Goal: Task Accomplishment & Management: Complete application form

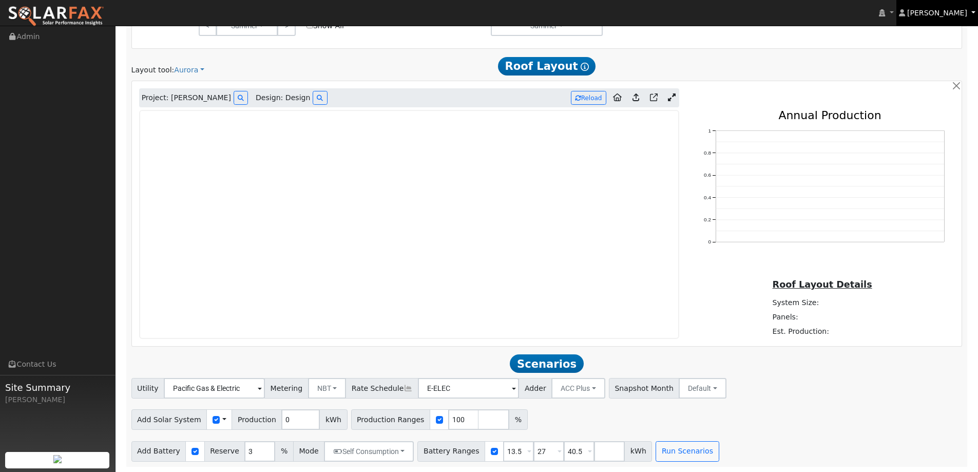
scroll to position [602, 0]
click at [51, 13] on img at bounding box center [56, 17] width 96 height 22
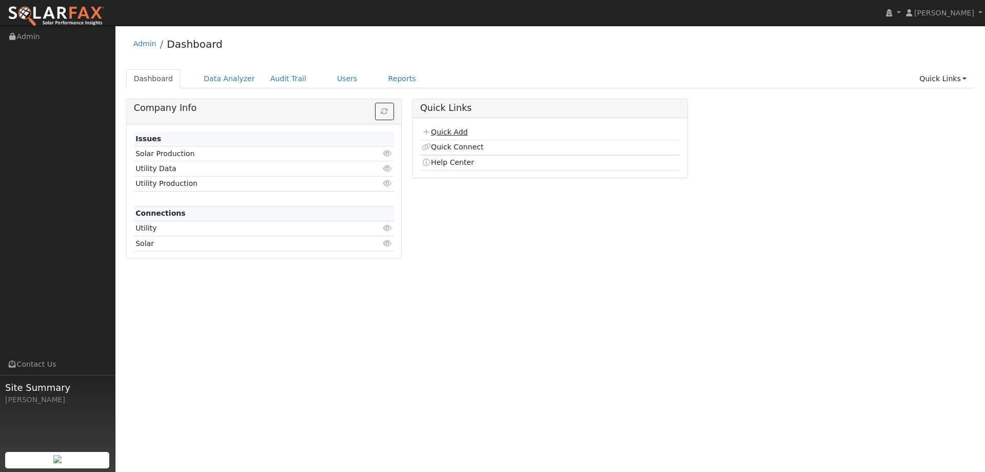
click at [442, 131] on link "Quick Add" at bounding box center [445, 132] width 46 height 8
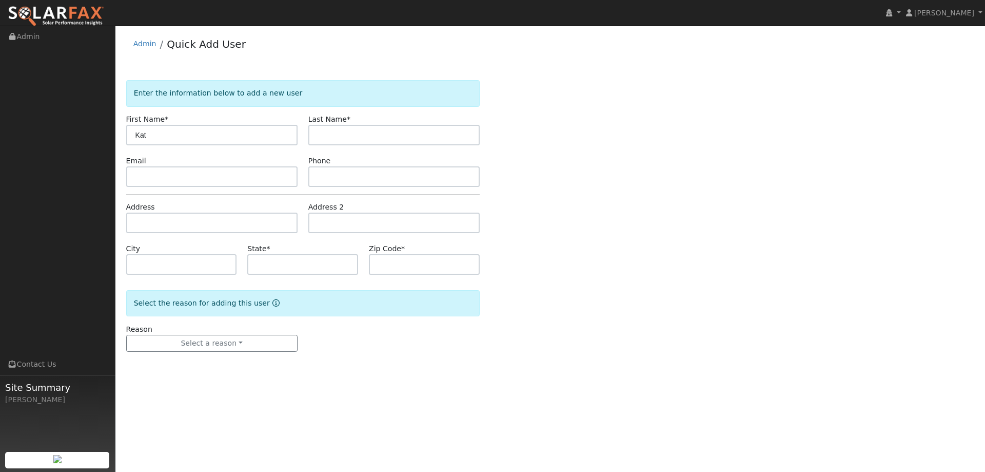
type input "Kat"
click at [379, 137] on input "text" at bounding box center [393, 135] width 171 height 21
type input "[PERSON_NAME]"
click at [277, 180] on input "text" at bounding box center [211, 176] width 171 height 21
click at [150, 173] on input "text" at bounding box center [211, 176] width 171 height 21
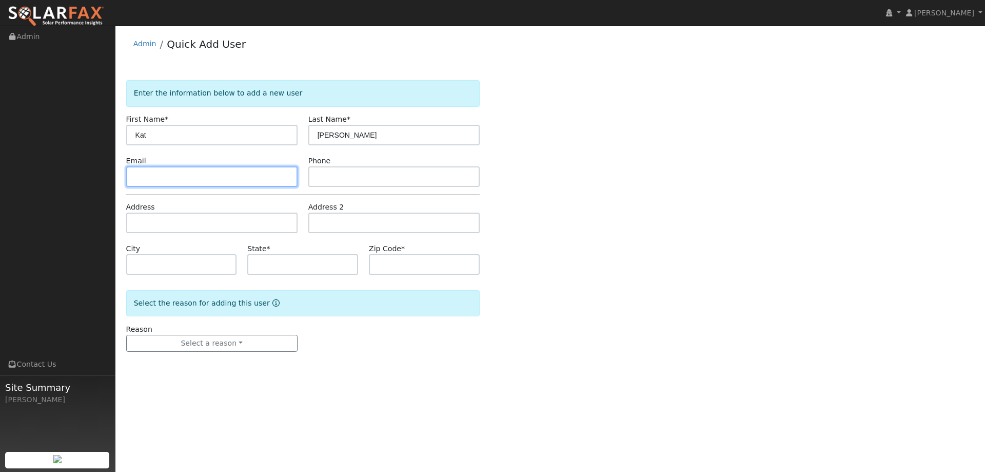
paste input "cwcostales@gmail.com"
type input "cwcostales@gmail.com"
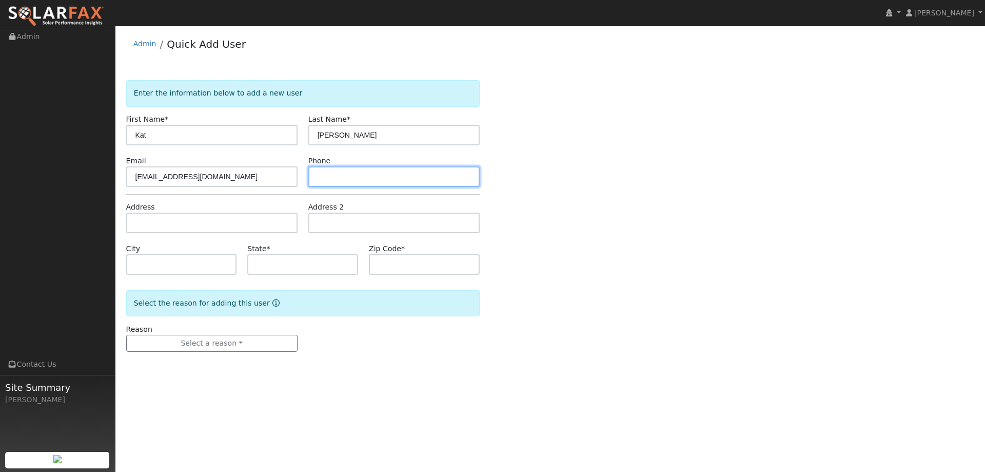
click at [438, 181] on input "text" at bounding box center [393, 176] width 171 height 21
paste input "cwcostales@gmail.com"
type input "cwcostales@gmail.com"
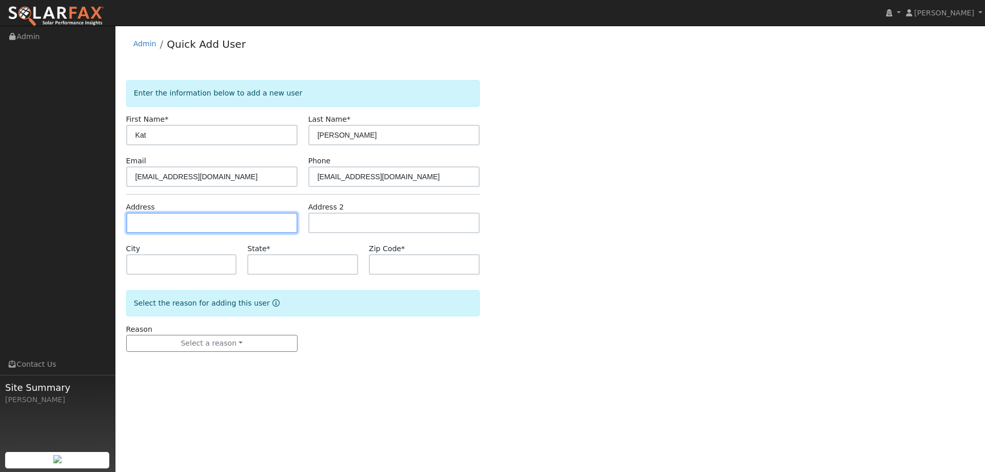
click at [256, 228] on input "text" at bounding box center [211, 222] width 171 height 21
paste input "930 Josiah Court"
type input "Josiah Court"
type input "Vacaville"
type input "CA"
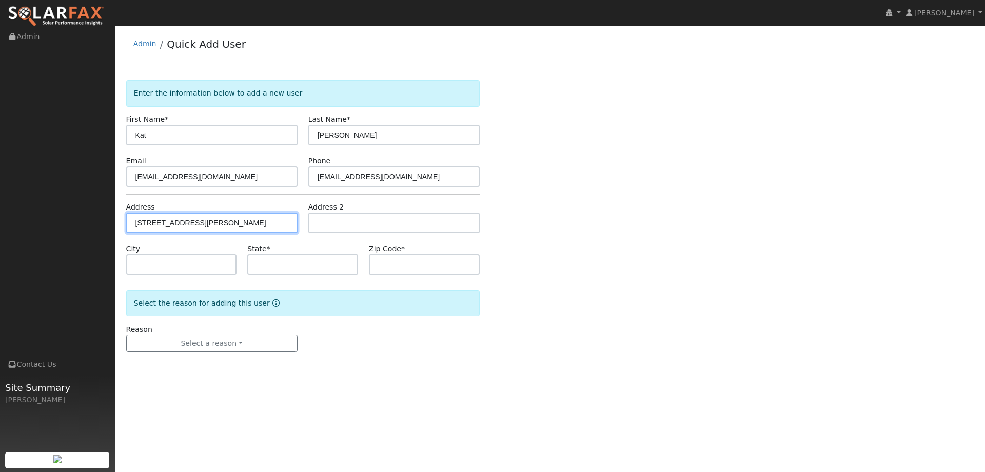
type input "95688"
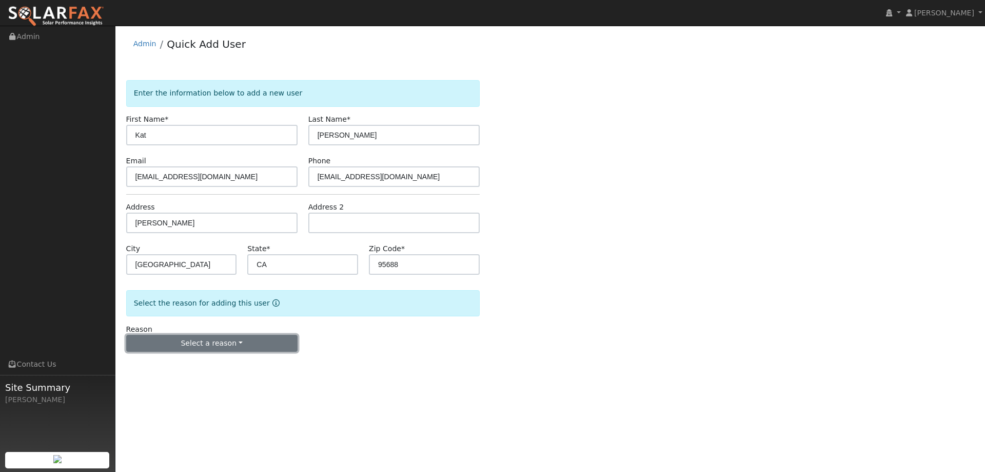
click at [213, 345] on button "Select a reason" at bounding box center [211, 343] width 171 height 17
click at [189, 363] on link "New lead" at bounding box center [183, 364] width 113 height 14
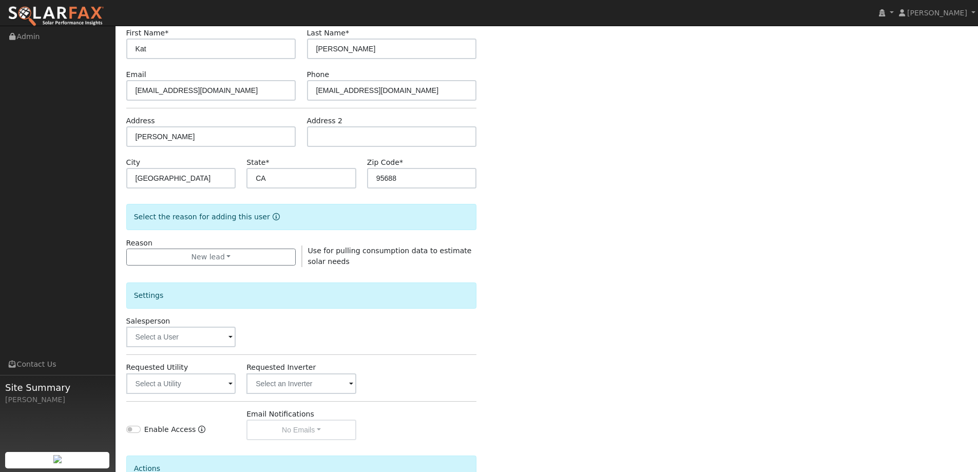
scroll to position [193, 0]
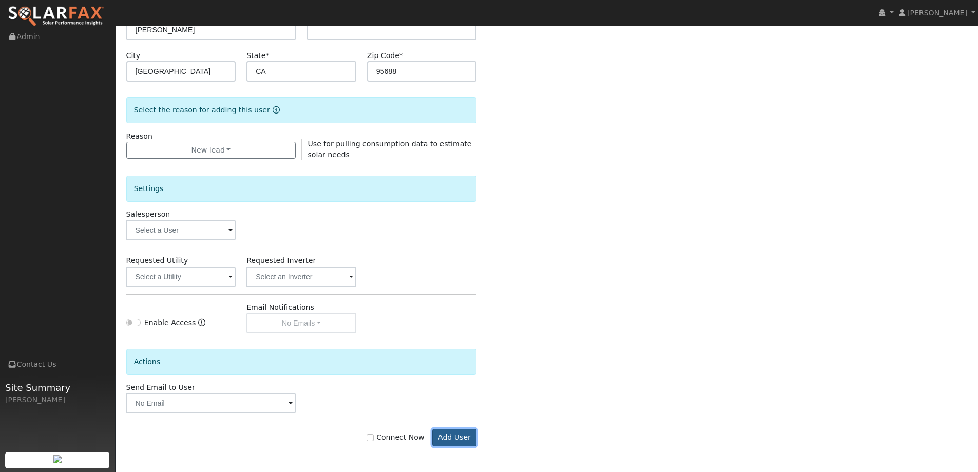
click at [460, 444] on button "Add User" at bounding box center [454, 437] width 45 height 17
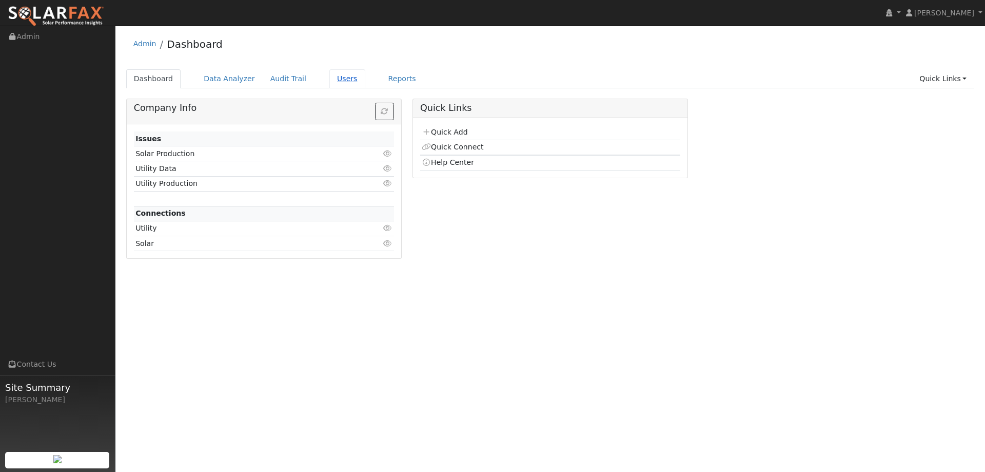
click at [339, 79] on link "Users" at bounding box center [347, 78] width 36 height 19
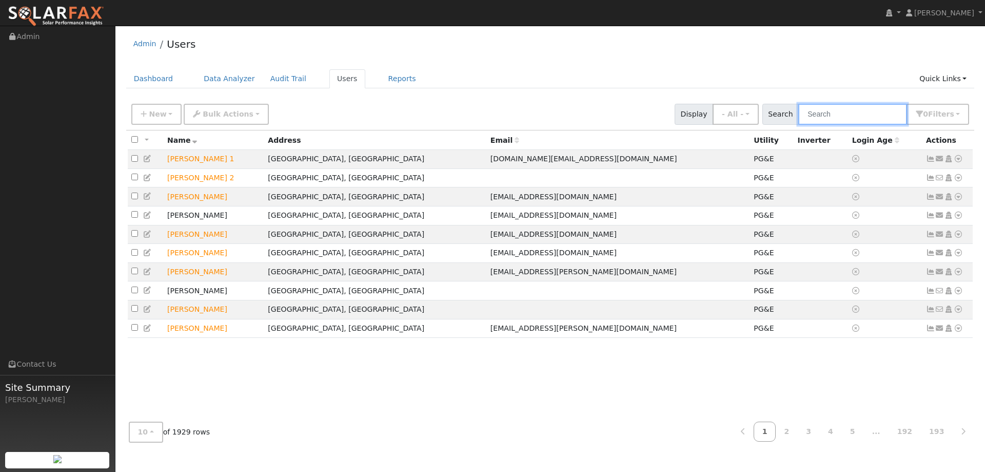
click at [822, 115] on input "text" at bounding box center [853, 114] width 109 height 21
type input "Coastal"
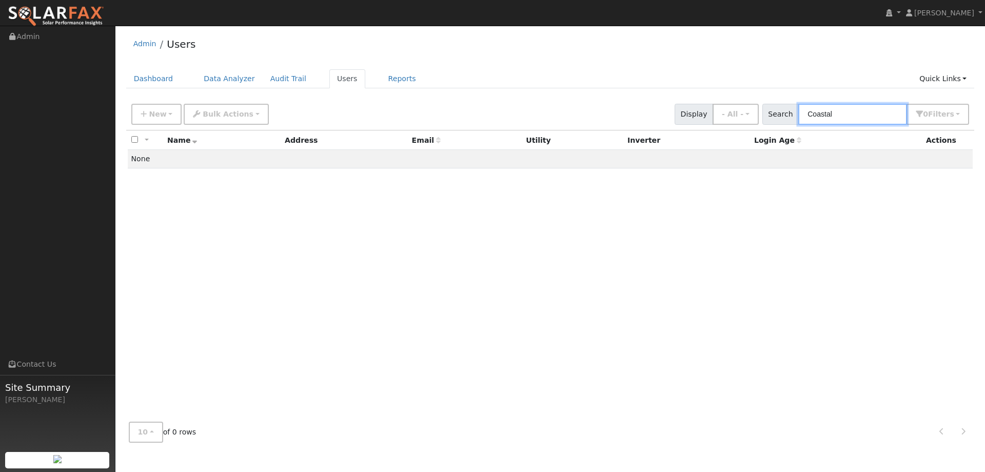
drag, startPoint x: 848, startPoint y: 113, endPoint x: 806, endPoint y: 115, distance: 42.1
click at [806, 115] on input "Coastal" at bounding box center [853, 114] width 109 height 21
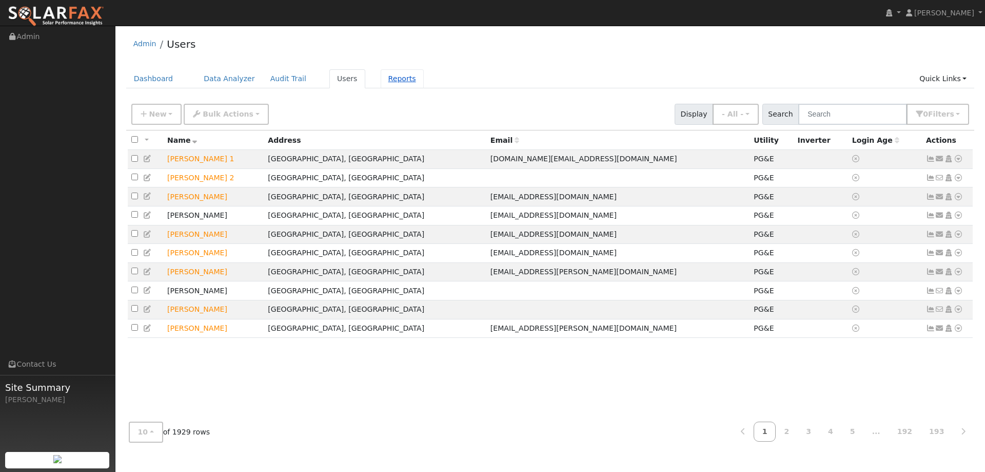
click at [385, 72] on link "Reports" at bounding box center [402, 78] width 43 height 19
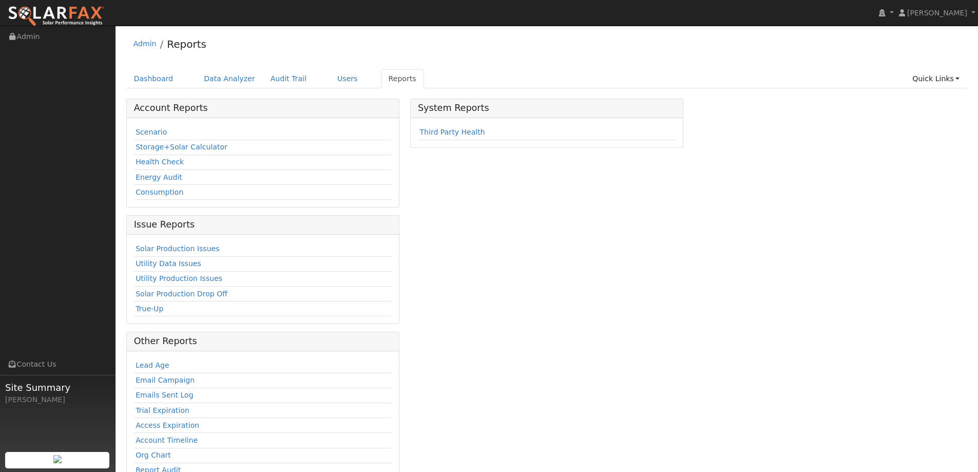
click at [132, 129] on div "Scenario Storage+Solar Calculator Health Check Energy Audit Consumption" at bounding box center [263, 162] width 272 height 89
click at [150, 133] on link "Scenario" at bounding box center [150, 132] width 31 height 8
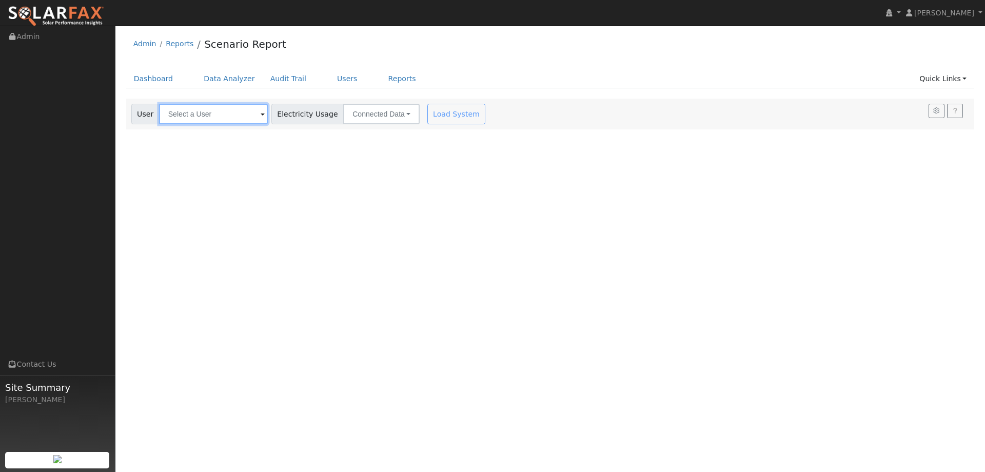
click at [225, 115] on input "text" at bounding box center [213, 114] width 109 height 21
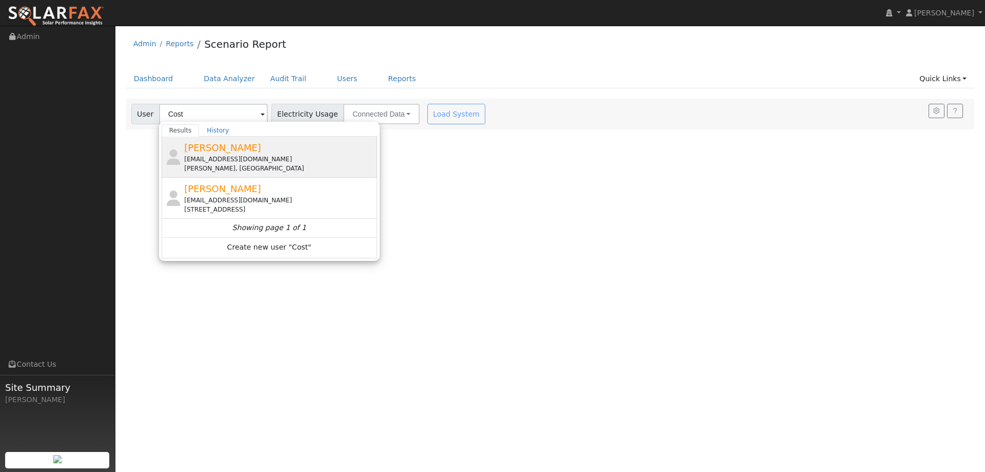
click at [335, 158] on div "[EMAIL_ADDRESS][DOMAIN_NAME]" at bounding box center [279, 158] width 190 height 9
type input "[PERSON_NAME]"
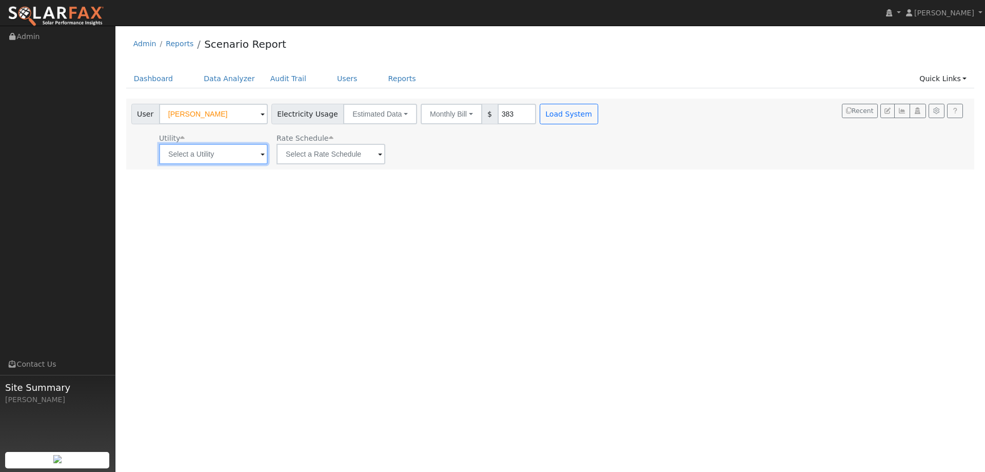
click at [237, 152] on input "text" at bounding box center [213, 154] width 109 height 21
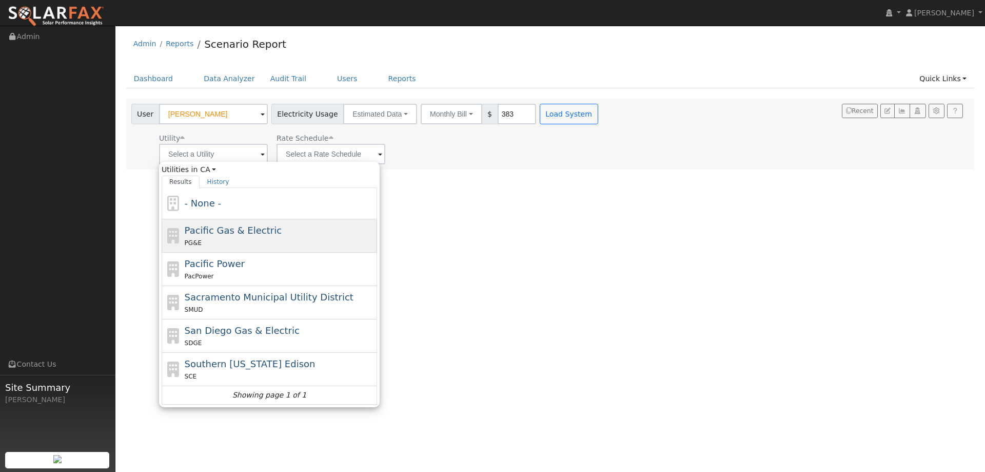
click at [232, 235] on span "Pacific Gas & Electric" at bounding box center [233, 230] width 97 height 11
type input "Pacific Gas & Electric"
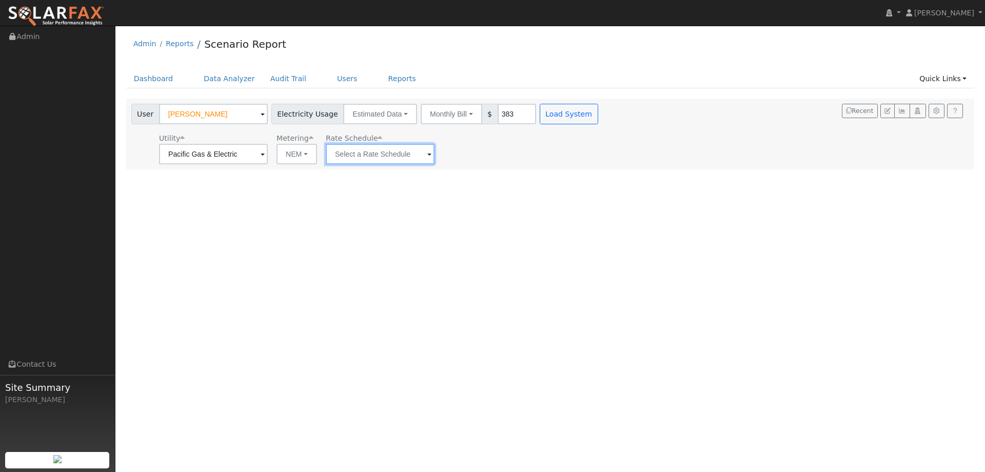
click at [392, 147] on input "text" at bounding box center [380, 154] width 109 height 21
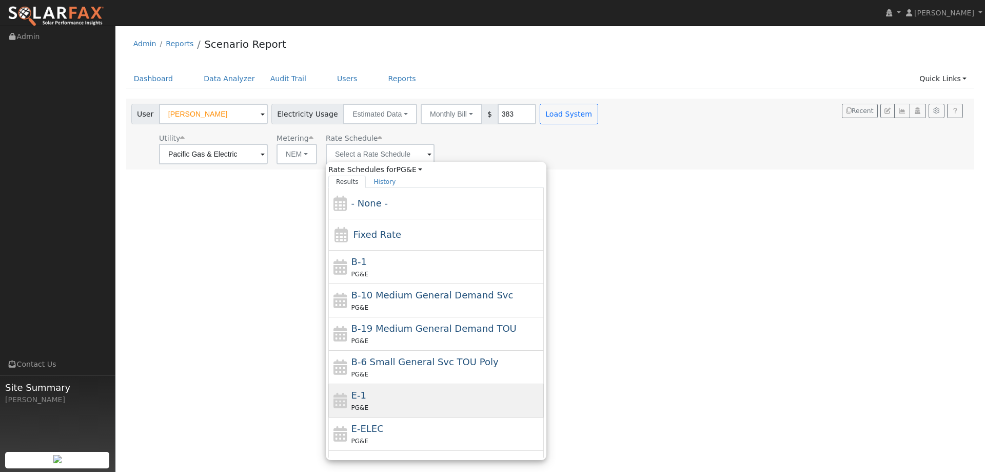
click at [391, 386] on div "E-1 PG&E" at bounding box center [436, 400] width 216 height 33
type input "E-1"
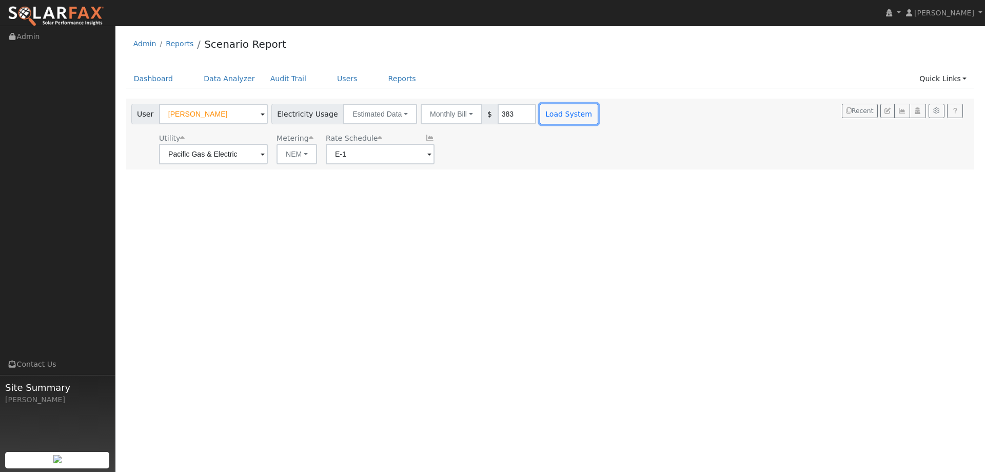
click at [541, 117] on button "Load System" at bounding box center [569, 114] width 59 height 21
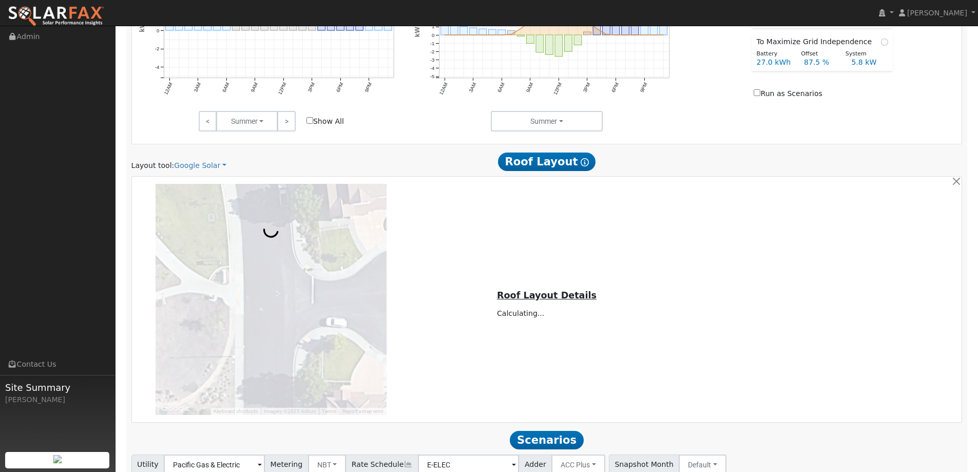
scroll to position [565, 0]
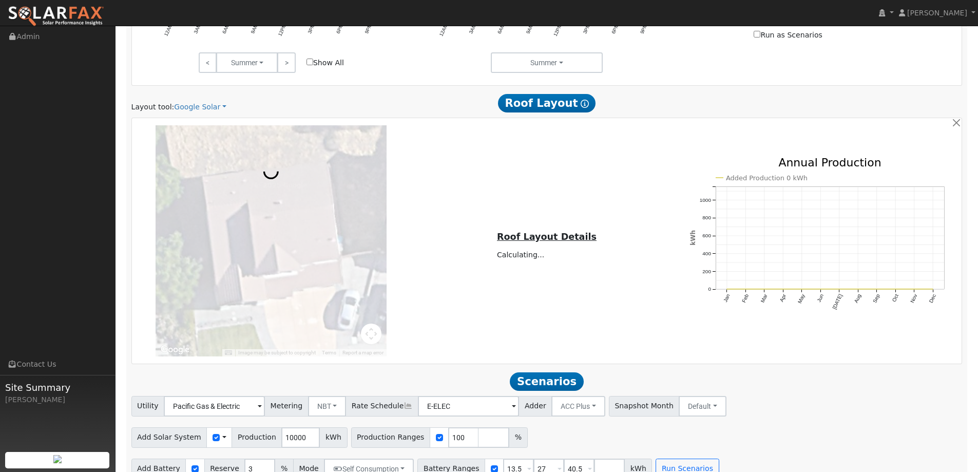
click at [209, 114] on div "Scenario Report Powered by SolarFax ® Energy Consumption Overview Show Help Thi…" at bounding box center [546, 33] width 841 height 899
click at [208, 109] on link "Google Solar" at bounding box center [200, 107] width 52 height 11
click at [207, 151] on link "Aurora" at bounding box center [206, 154] width 71 height 14
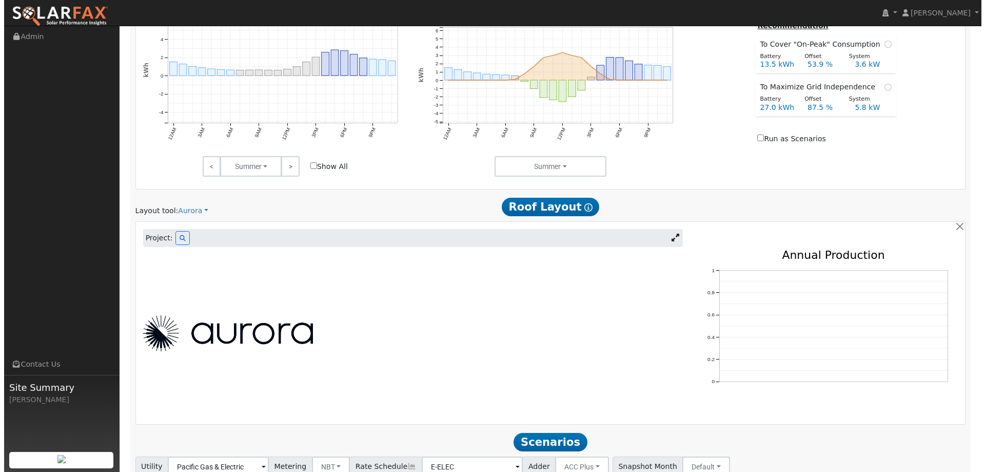
scroll to position [539, 0]
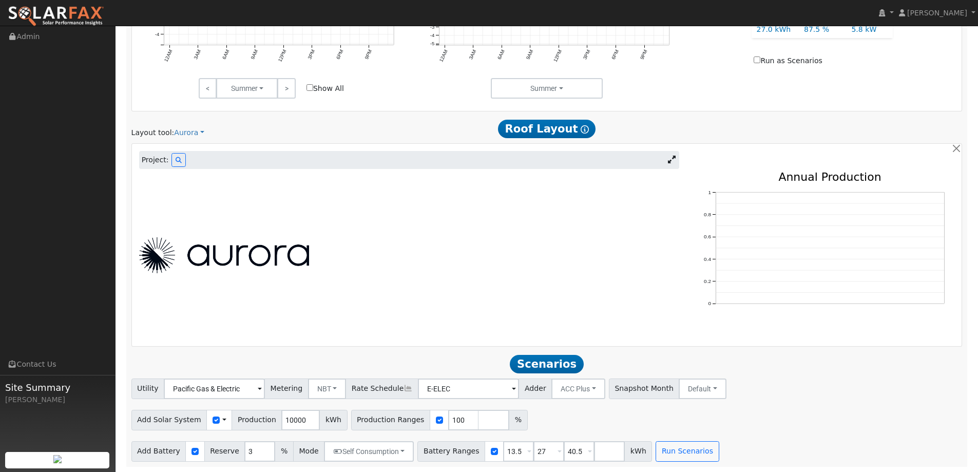
click at [173, 152] on div "Project:" at bounding box center [409, 160] width 540 height 18
click at [174, 156] on button at bounding box center [178, 160] width 14 height 14
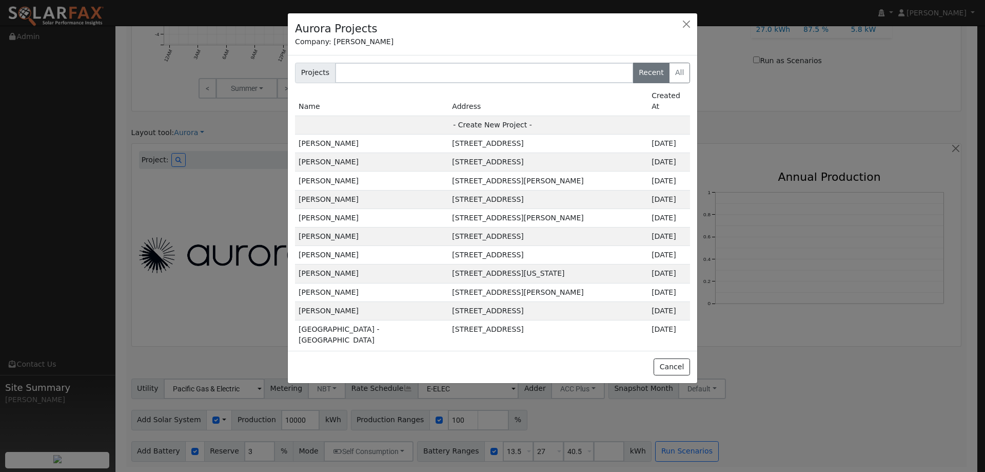
click at [482, 115] on td "- Create New Project -" at bounding box center [492, 124] width 395 height 18
type input "[PERSON_NAME]"
type input "[GEOGRAPHIC_DATA]"
type input "CA"
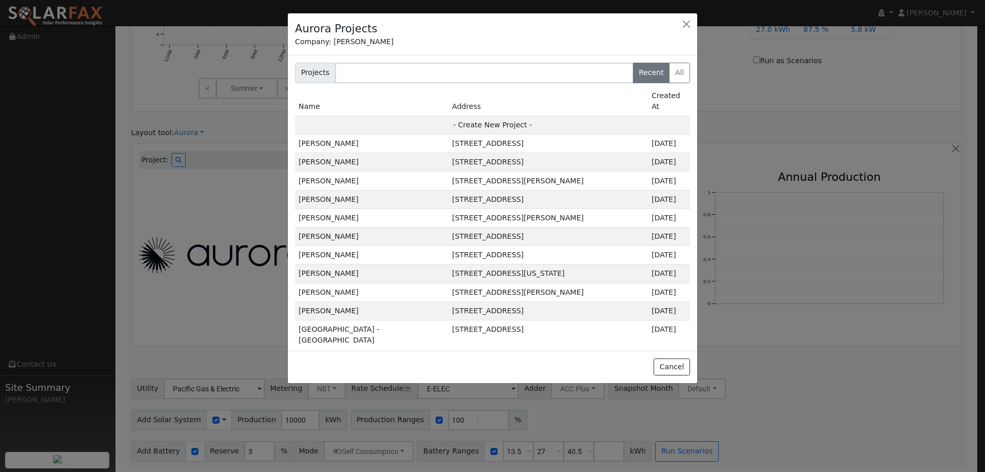
type input "95688"
type input "Design"
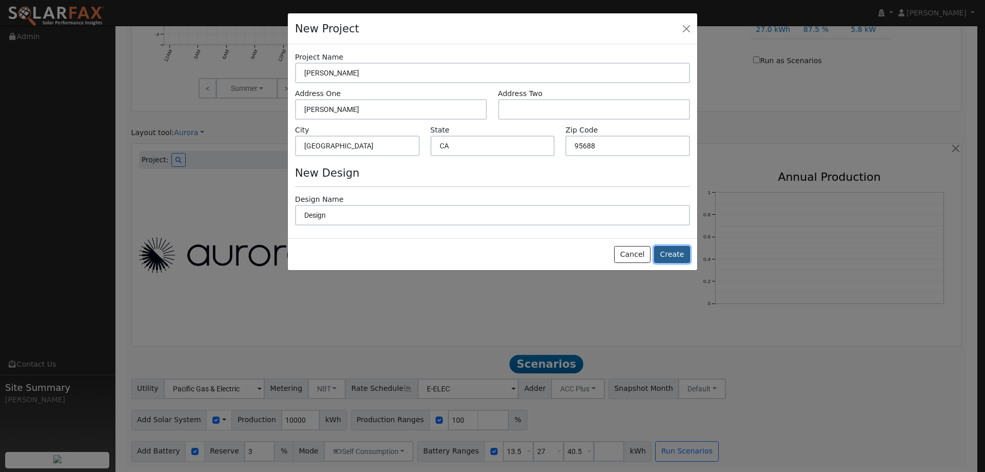
click at [681, 252] on button "Create" at bounding box center [672, 254] width 36 height 17
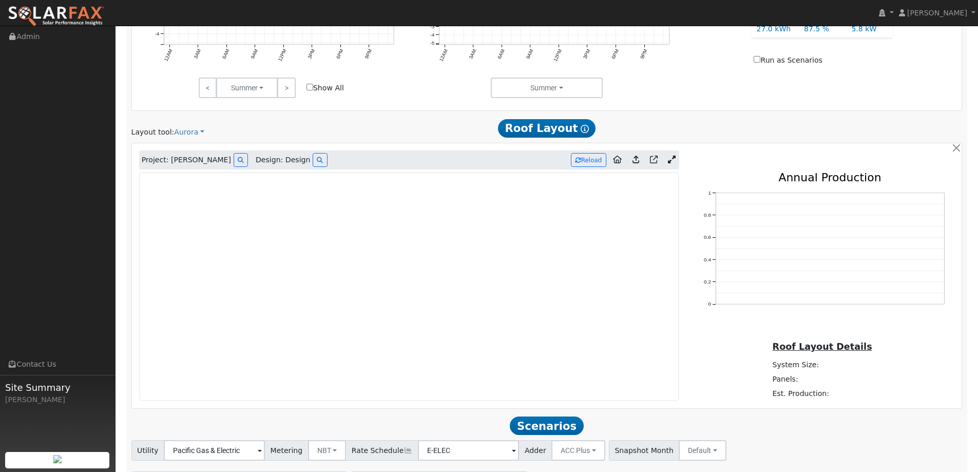
type input "0"
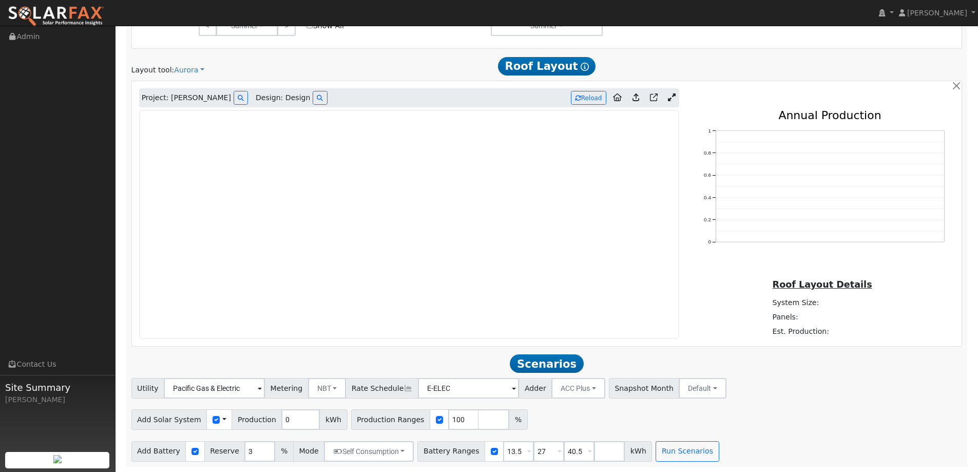
scroll to position [551, 0]
